Goal: Transaction & Acquisition: Obtain resource

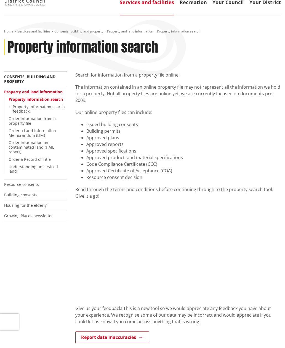
scroll to position [55, 0]
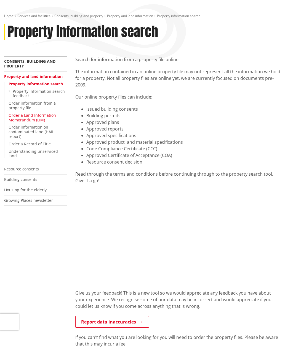
click at [31, 118] on link "Order a Land Information Memorandum (LIM)" at bounding box center [32, 118] width 47 height 10
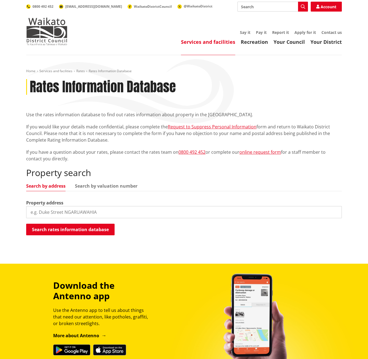
click at [100, 211] on input "search" at bounding box center [184, 212] width 316 height 12
type input "[STREET_ADDRESS]"
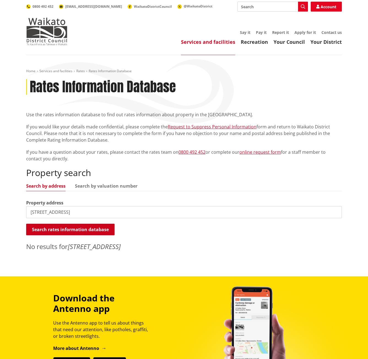
click at [84, 228] on button "Search rates information database" at bounding box center [70, 230] width 88 height 12
click at [125, 186] on link "Search by valuation number" at bounding box center [106, 186] width 63 height 4
click at [50, 187] on link "Search by address" at bounding box center [45, 186] width 39 height 4
click at [86, 209] on input "[STREET_ADDRESS]" at bounding box center [184, 212] width 316 height 12
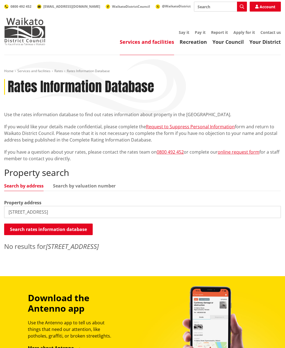
click at [53, 210] on input "[STREET_ADDRESS]" at bounding box center [142, 212] width 276 height 12
